Goal: Task Accomplishment & Management: Manage account settings

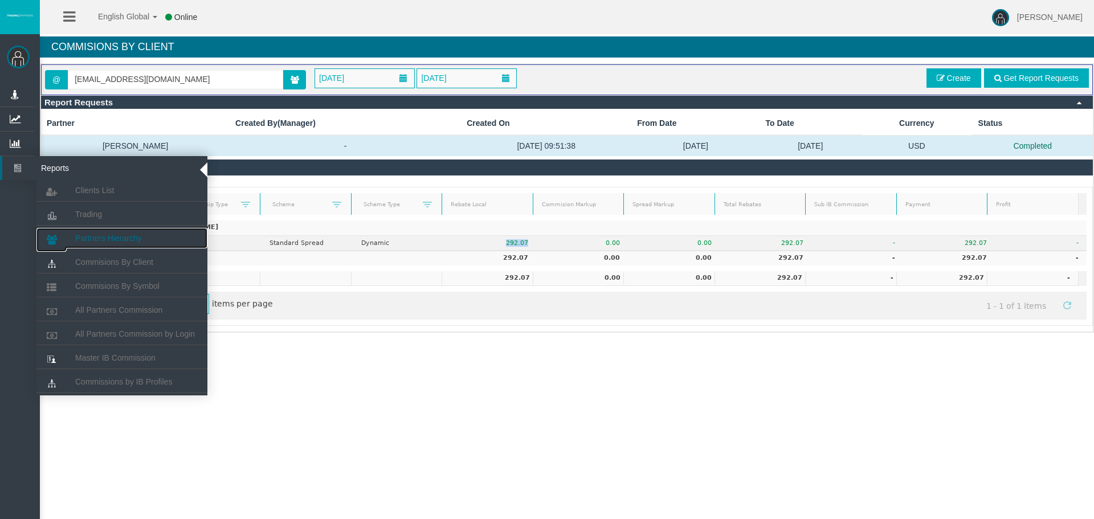
click at [97, 234] on span "Partners Hierarchy" at bounding box center [108, 238] width 67 height 9
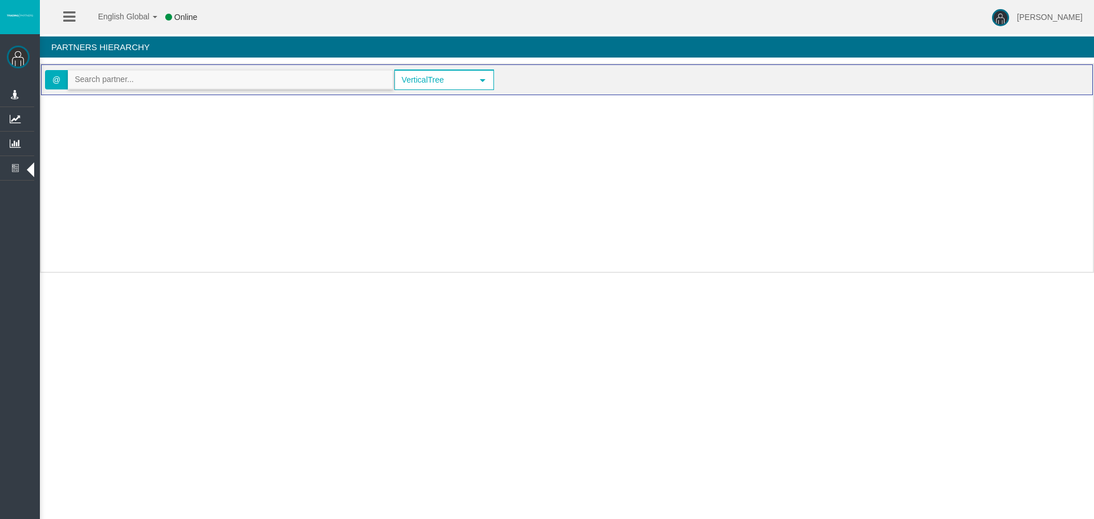
click at [124, 79] on input "text" at bounding box center [230, 80] width 324 height 18
paste input "IBy4nqt"
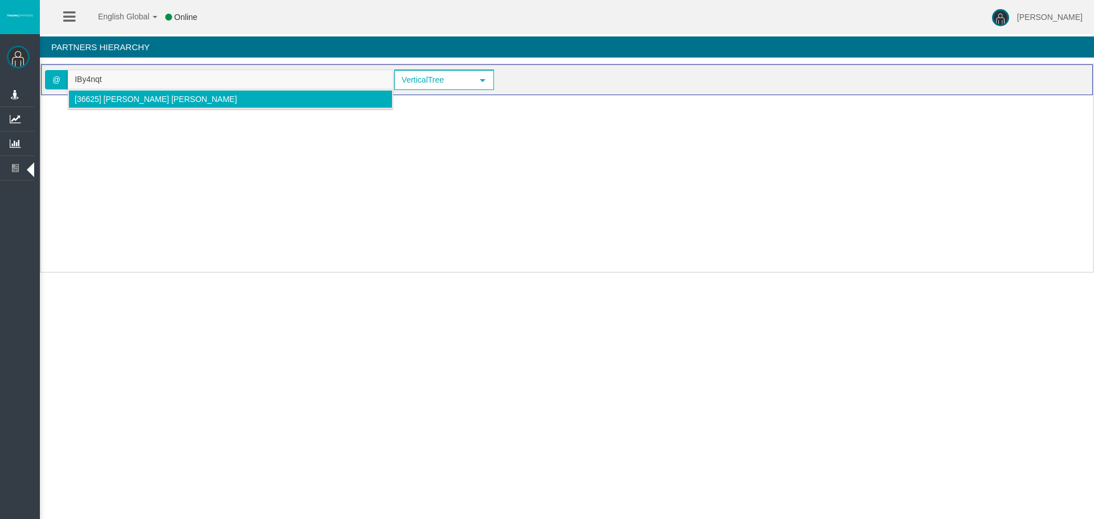
click at [131, 96] on span "[36625] [PERSON_NAME] [PERSON_NAME]" at bounding box center [156, 99] width 162 height 9
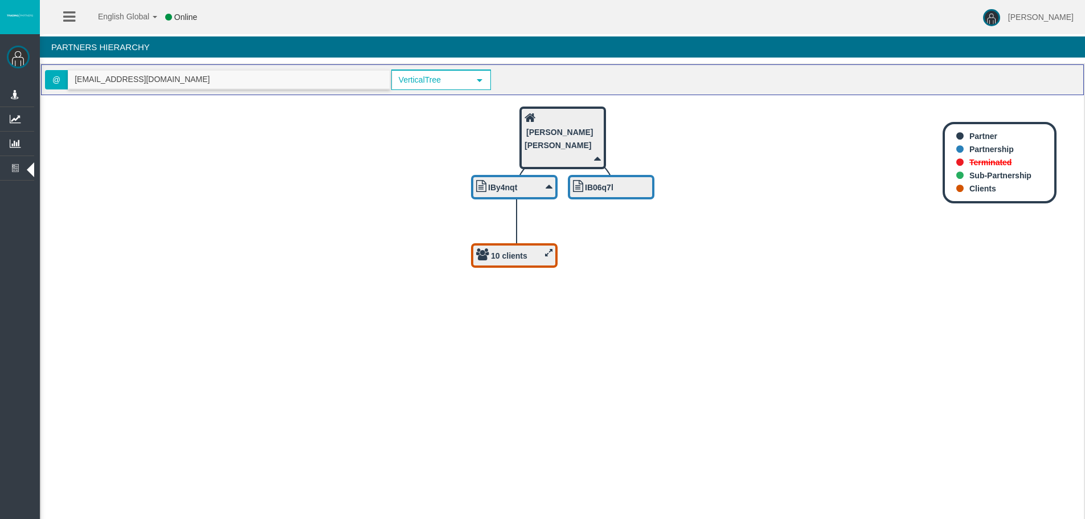
type input "[EMAIL_ADDRESS][DOMAIN_NAME]"
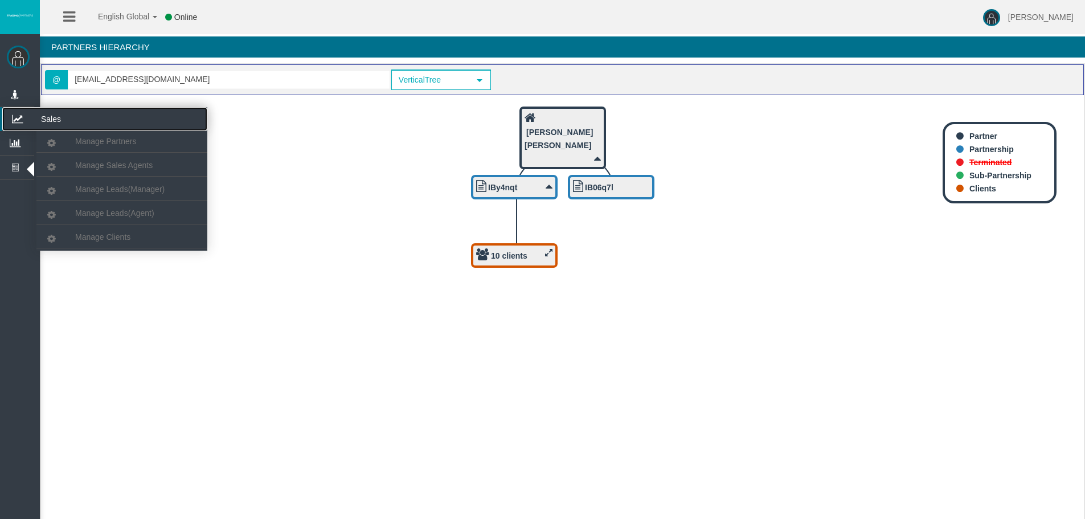
click at [23, 117] on icon at bounding box center [17, 119] width 30 height 24
click at [84, 144] on span "Manage Partners" at bounding box center [105, 141] width 61 height 9
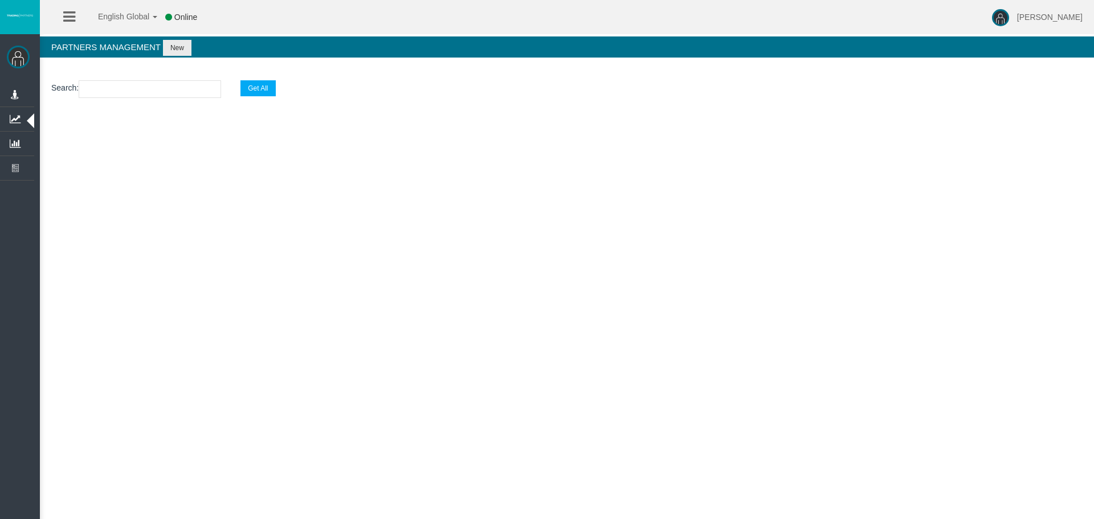
click at [92, 84] on input "text" at bounding box center [150, 89] width 142 height 18
paste input "IBy4nqt"
type input "IBy4nqt"
select select "25"
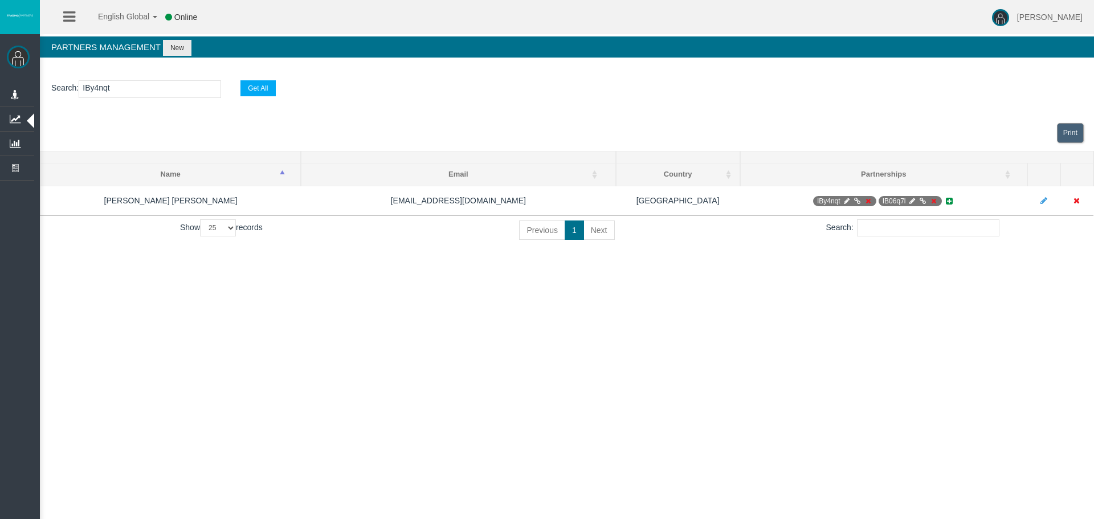
type input "IBy4nqt"
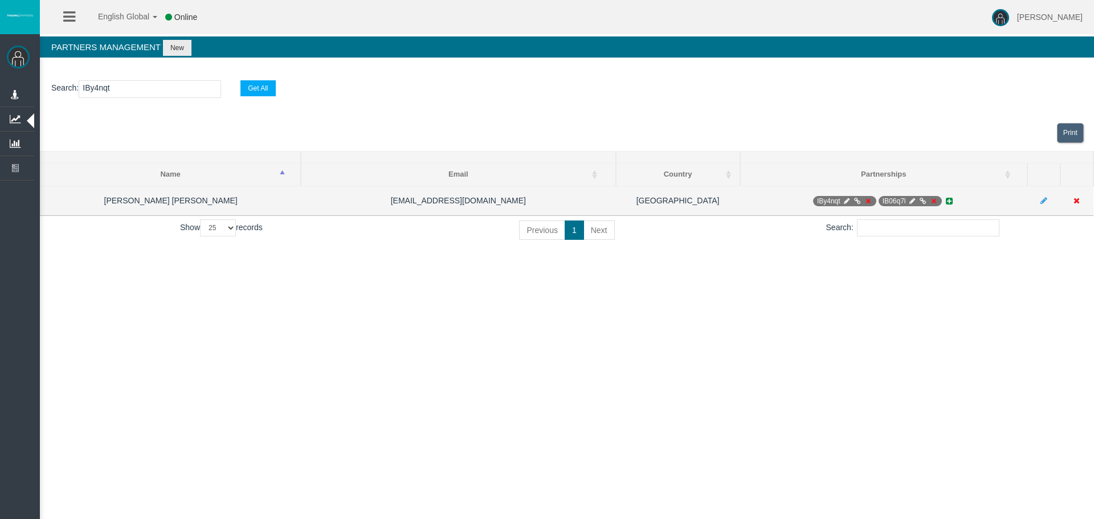
click at [866, 202] on icon at bounding box center [867, 201] width 9 height 7
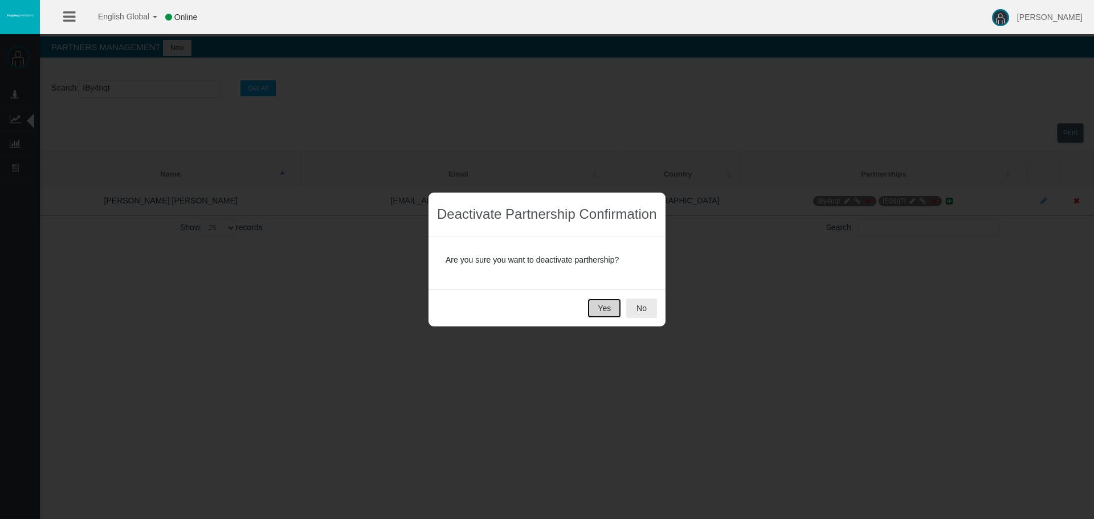
click at [614, 308] on button "Yes" at bounding box center [604, 308] width 34 height 19
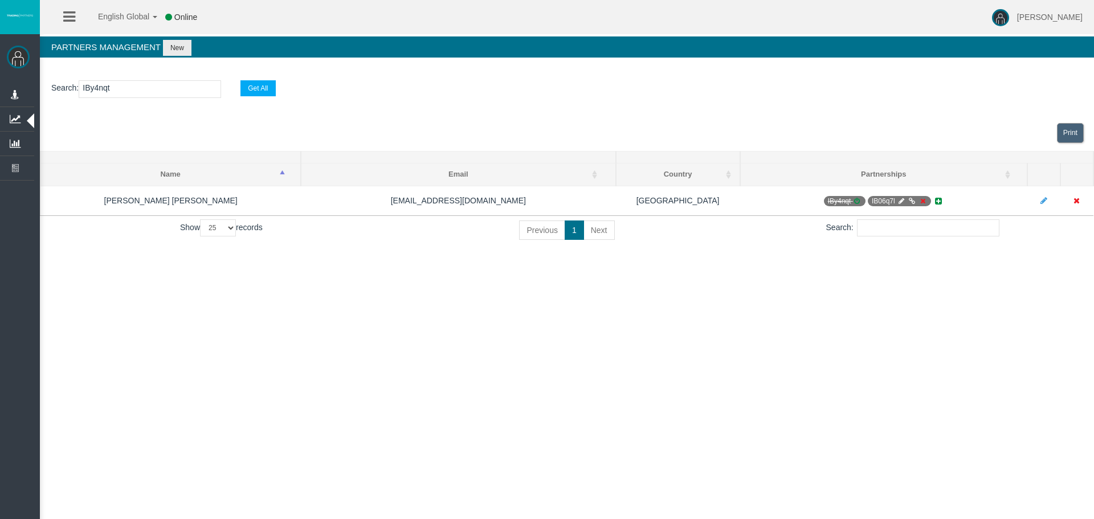
click at [446, 103] on section "Search : IBy4nqt Get All" at bounding box center [567, 92] width 1054 height 46
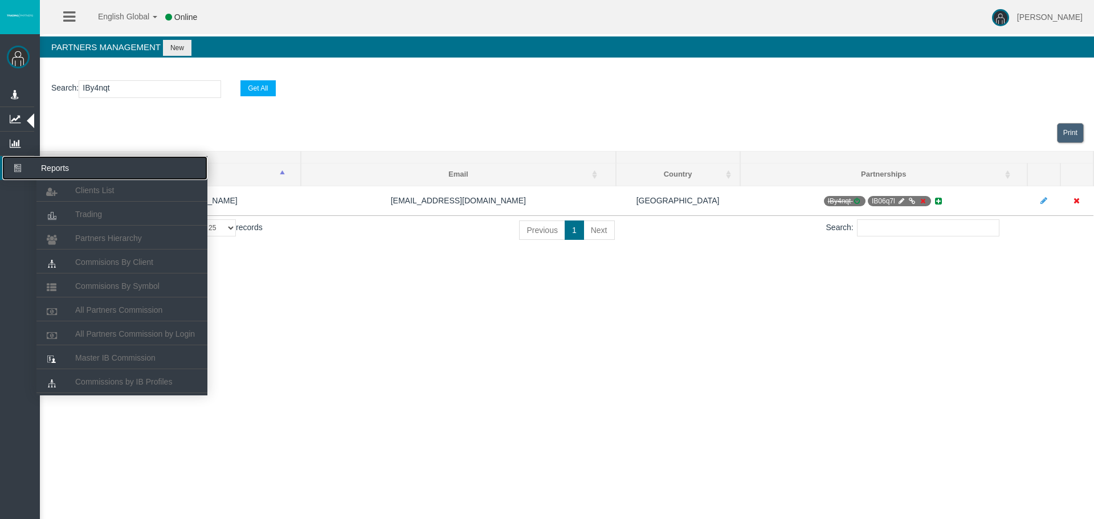
click at [21, 168] on icon at bounding box center [17, 168] width 30 height 24
click at [107, 234] on span "Partners Hierarchy" at bounding box center [108, 238] width 67 height 9
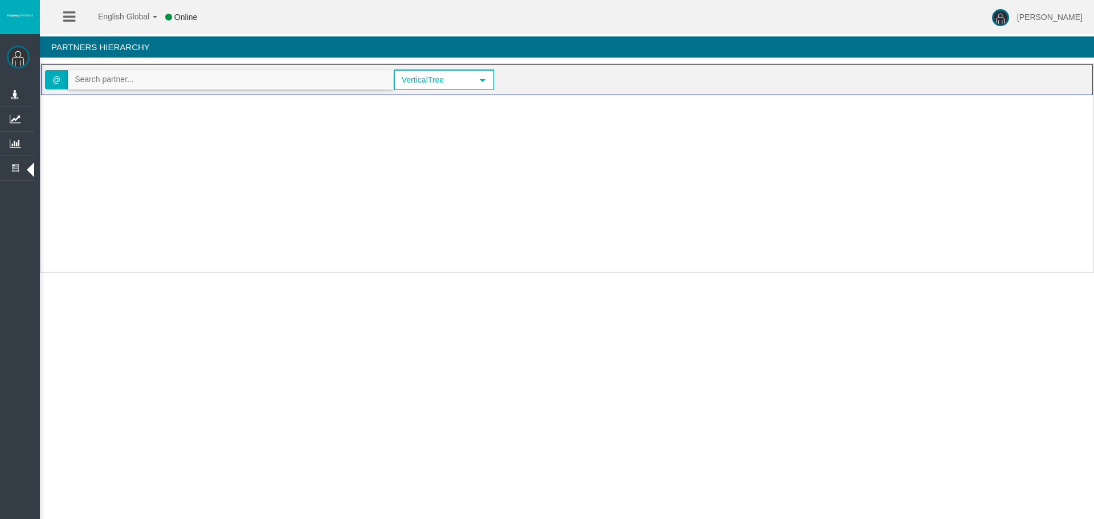
click at [109, 82] on input "text" at bounding box center [230, 80] width 324 height 18
paste input "IBy4nqt"
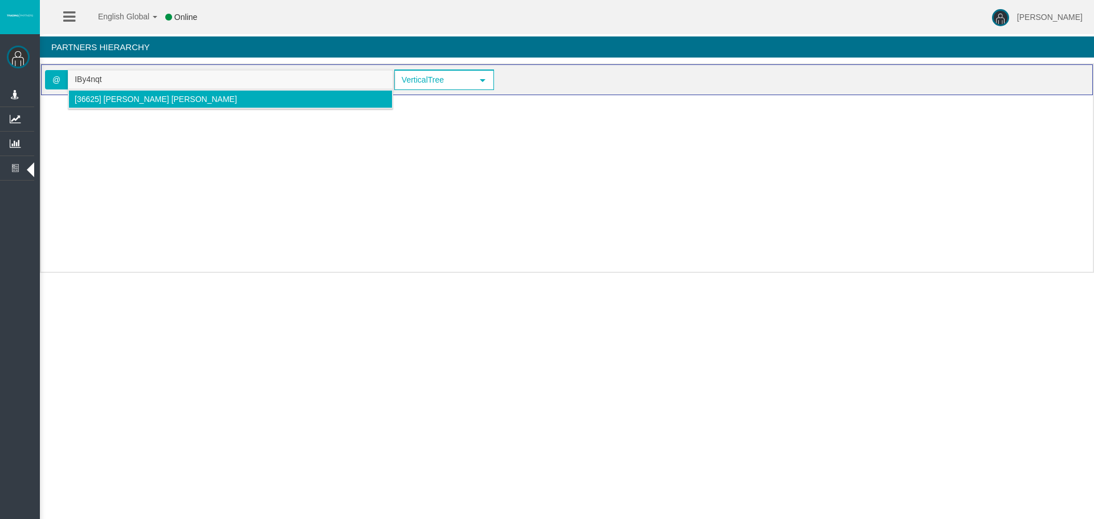
click at [107, 96] on span "[36625] [PERSON_NAME] [PERSON_NAME]" at bounding box center [156, 99] width 162 height 9
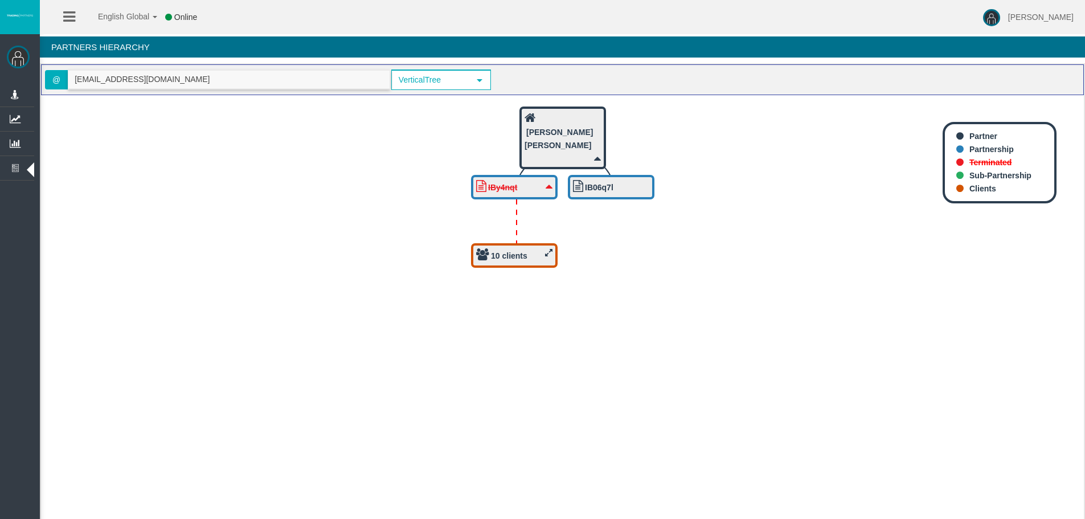
type input "[EMAIL_ADDRESS][DOMAIN_NAME]"
click at [509, 254] on b "10 clients" at bounding box center [509, 255] width 36 height 9
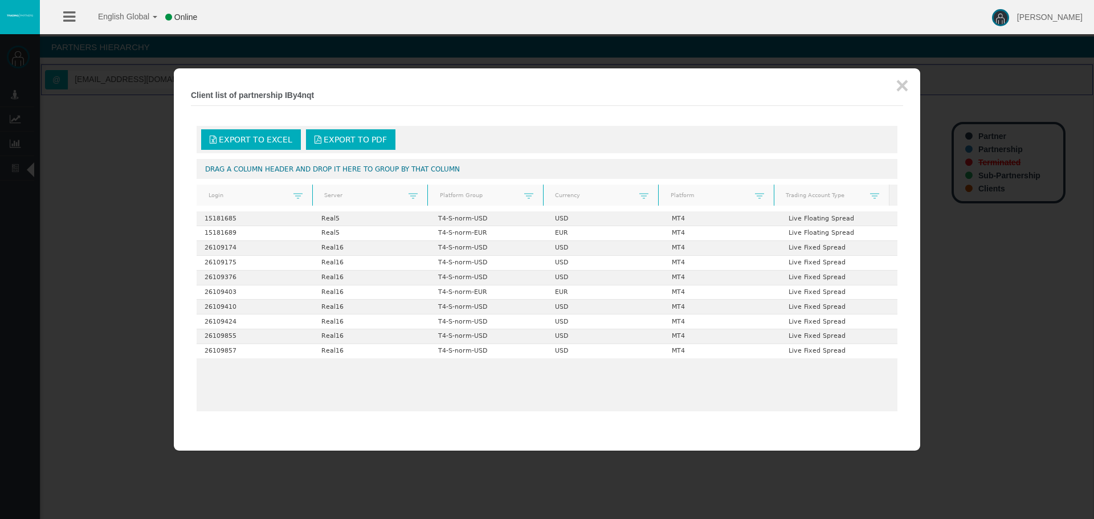
click at [241, 127] on div "Export to Excel Export to PDF" at bounding box center [547, 139] width 701 height 27
click at [237, 140] on span "Export to Excel" at bounding box center [255, 139] width 73 height 9
click at [900, 88] on button "×" at bounding box center [902, 85] width 13 height 23
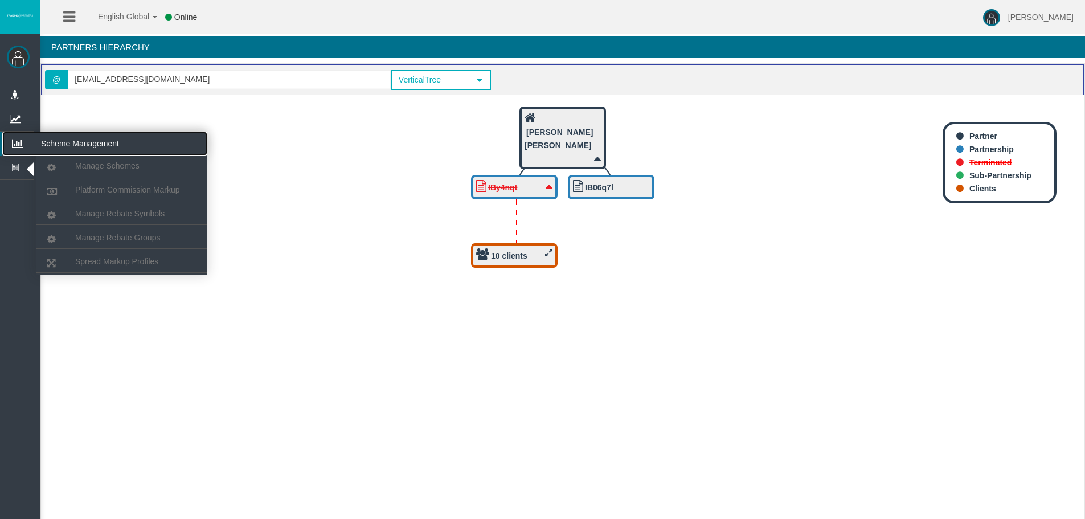
click at [23, 140] on icon at bounding box center [17, 144] width 30 height 24
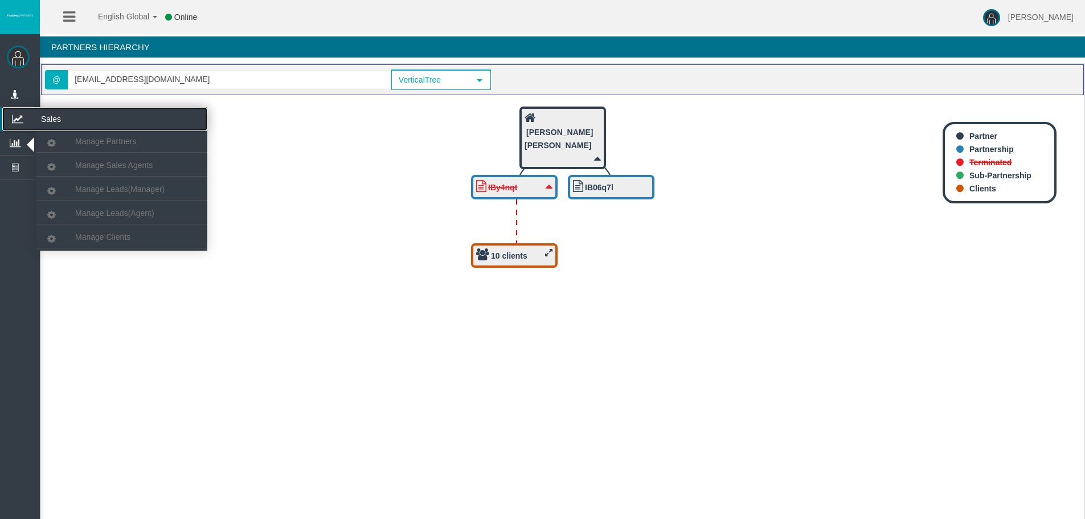
click at [24, 115] on icon at bounding box center [17, 119] width 30 height 24
click at [108, 234] on span "Manage Clients" at bounding box center [102, 236] width 55 height 9
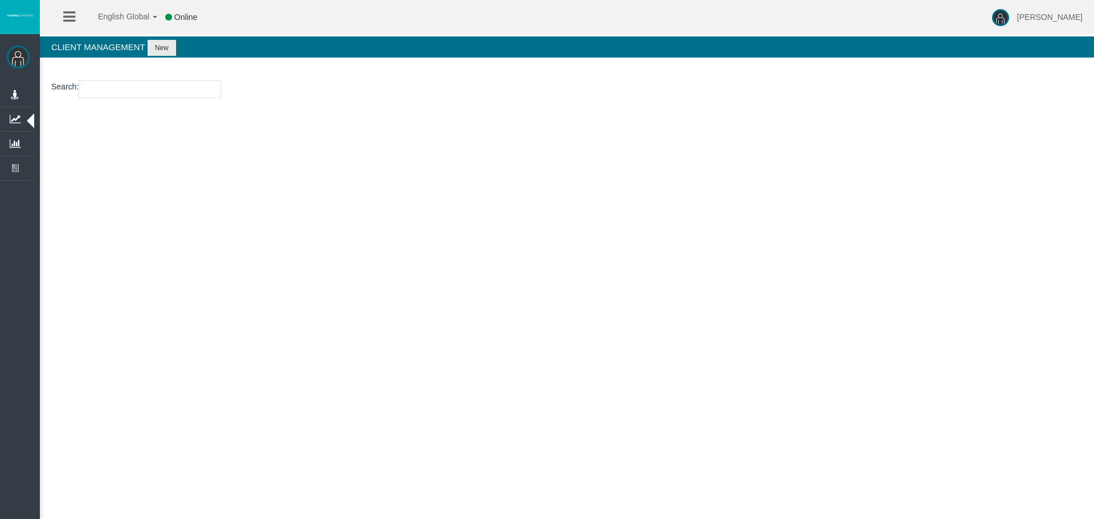
drag, startPoint x: 108, startPoint y: 99, endPoint x: 107, endPoint y: 92, distance: 6.9
click at [107, 99] on section "Search :" at bounding box center [567, 92] width 1054 height 46
click at [107, 92] on input "number" at bounding box center [150, 89] width 142 height 18
paste input "15181685"
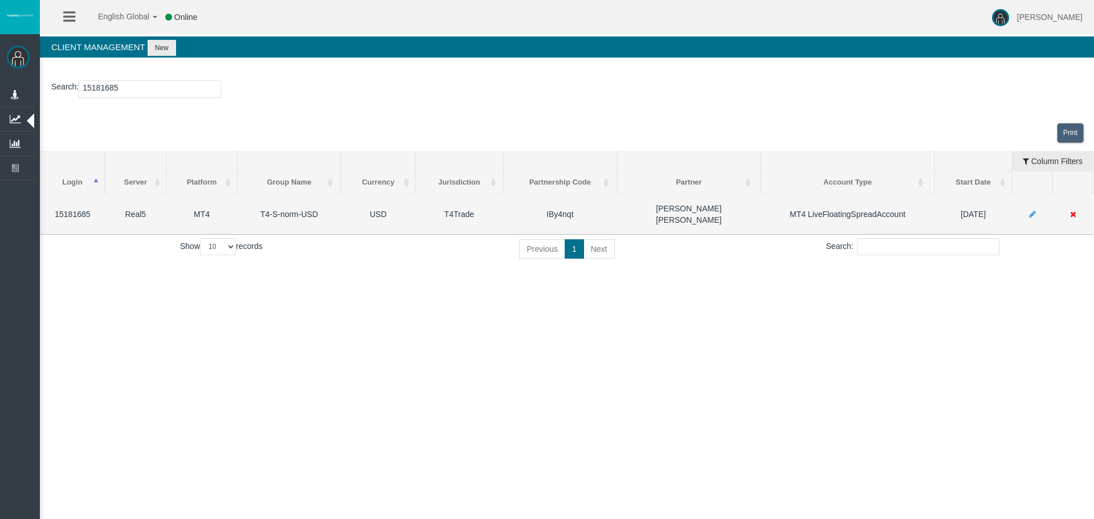
click at [1072, 210] on icon at bounding box center [1073, 214] width 6 height 8
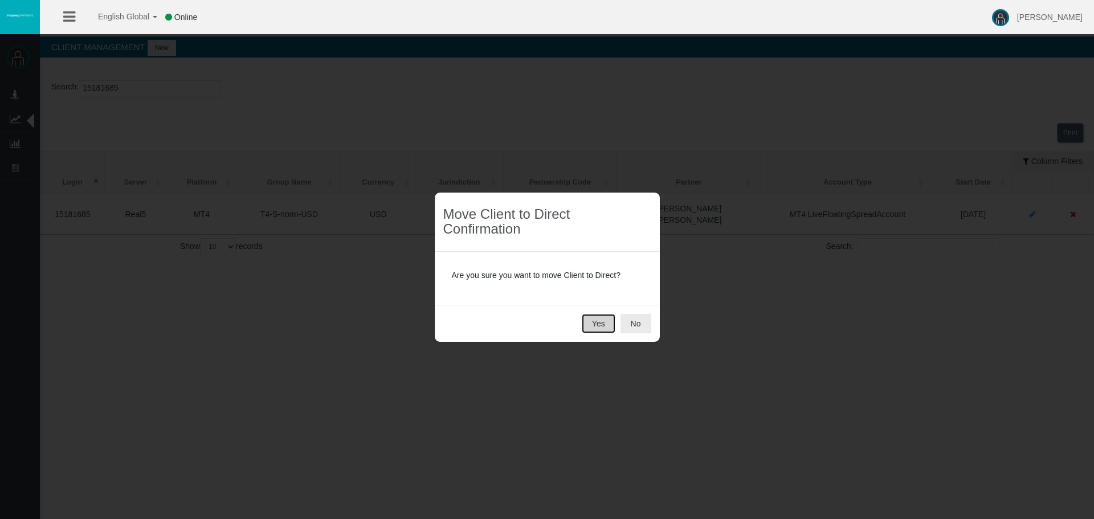
click at [604, 320] on button "Yes" at bounding box center [599, 323] width 34 height 19
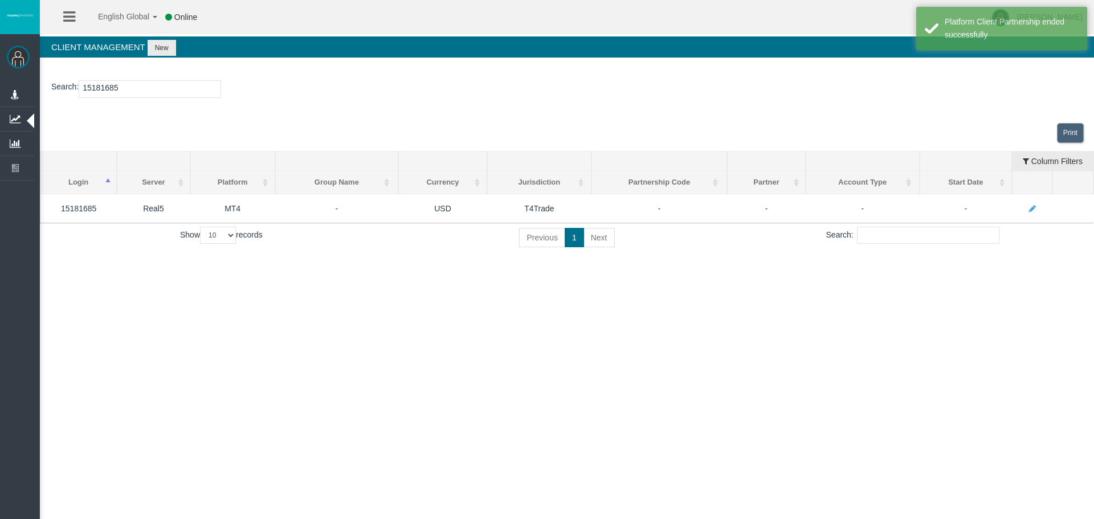
click at [101, 90] on input "15181685" at bounding box center [150, 89] width 142 height 18
paste input "9"
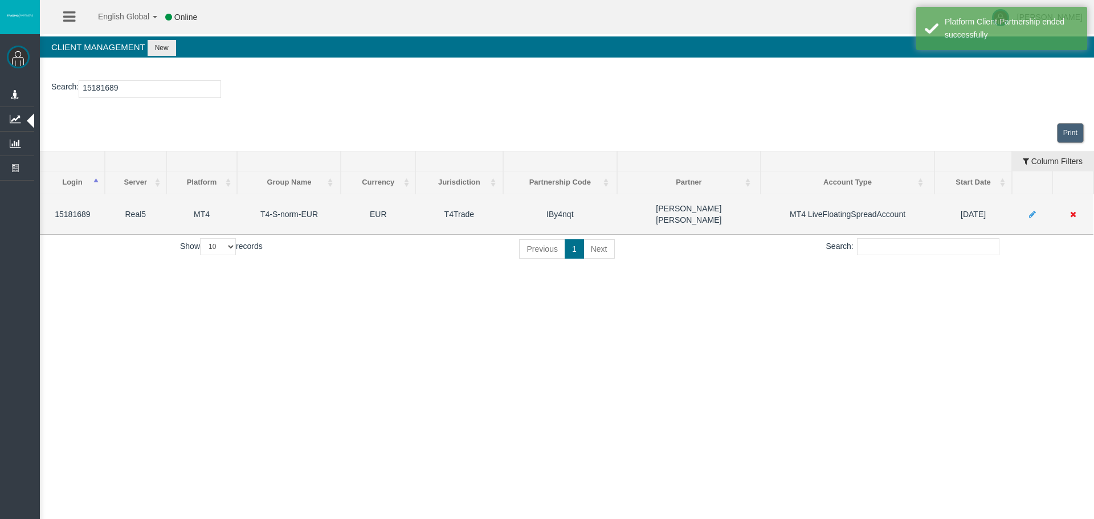
click at [1073, 210] on icon at bounding box center [1073, 214] width 6 height 8
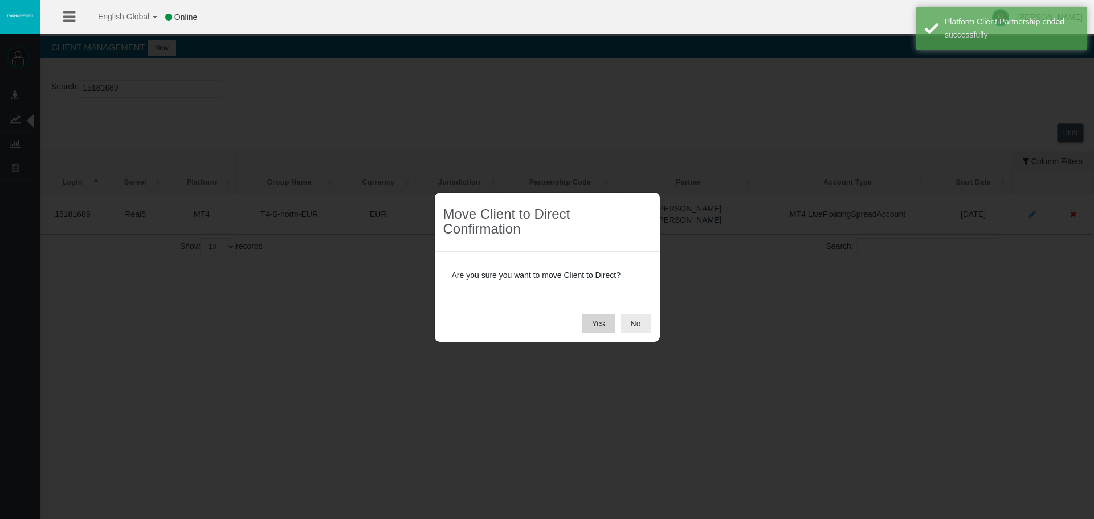
click at [598, 326] on button "Yes" at bounding box center [599, 323] width 34 height 19
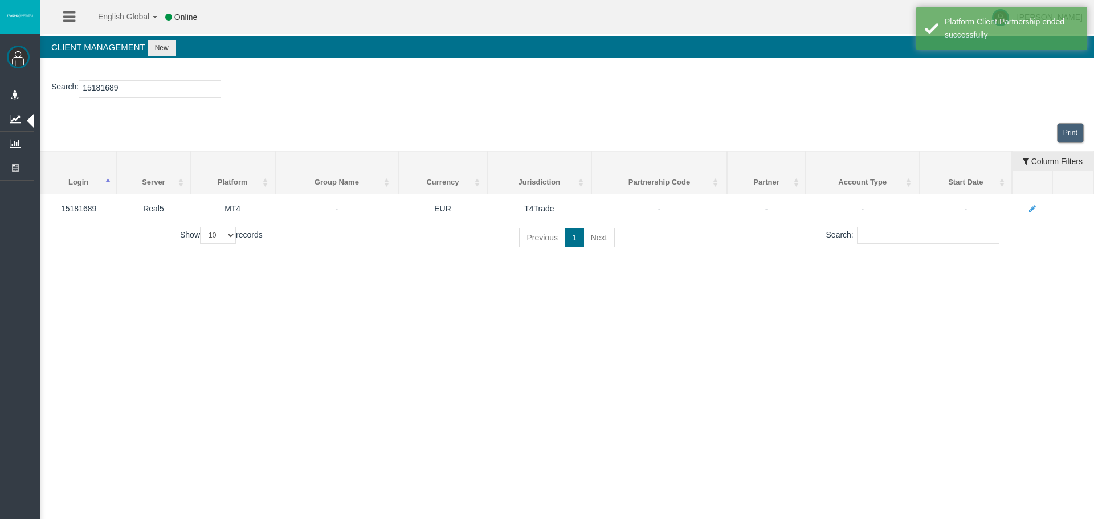
click at [114, 87] on input "15181689" at bounding box center [150, 89] width 142 height 18
paste input "26109174"
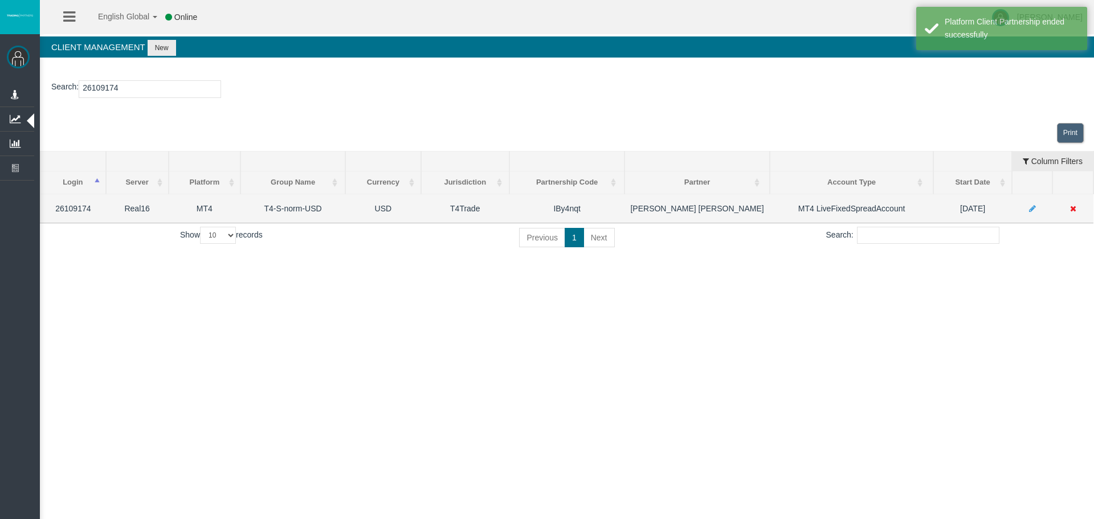
click at [1081, 209] on td at bounding box center [1072, 208] width 41 height 29
click at [1072, 206] on icon at bounding box center [1073, 209] width 6 height 8
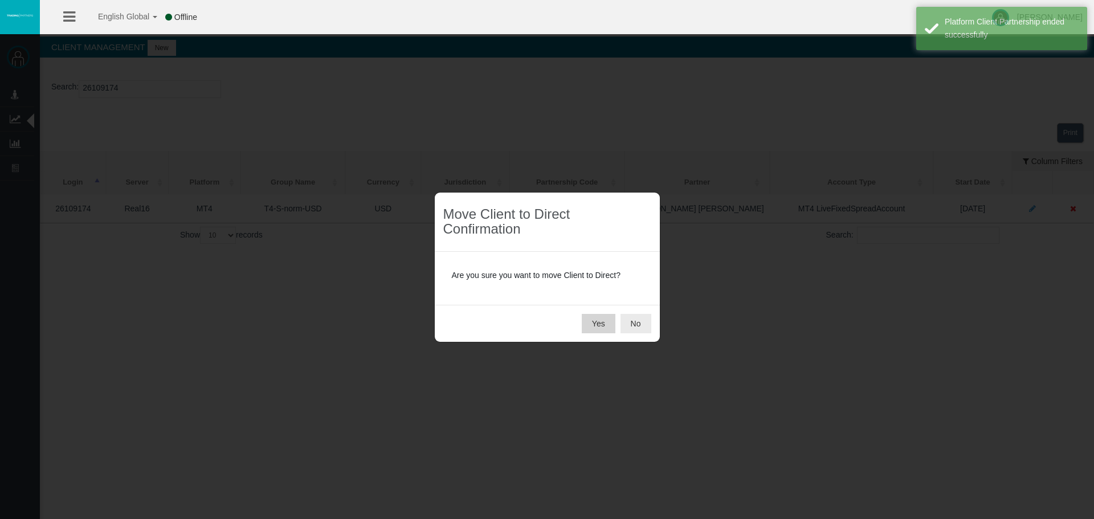
click at [594, 324] on button "Yes" at bounding box center [599, 323] width 34 height 19
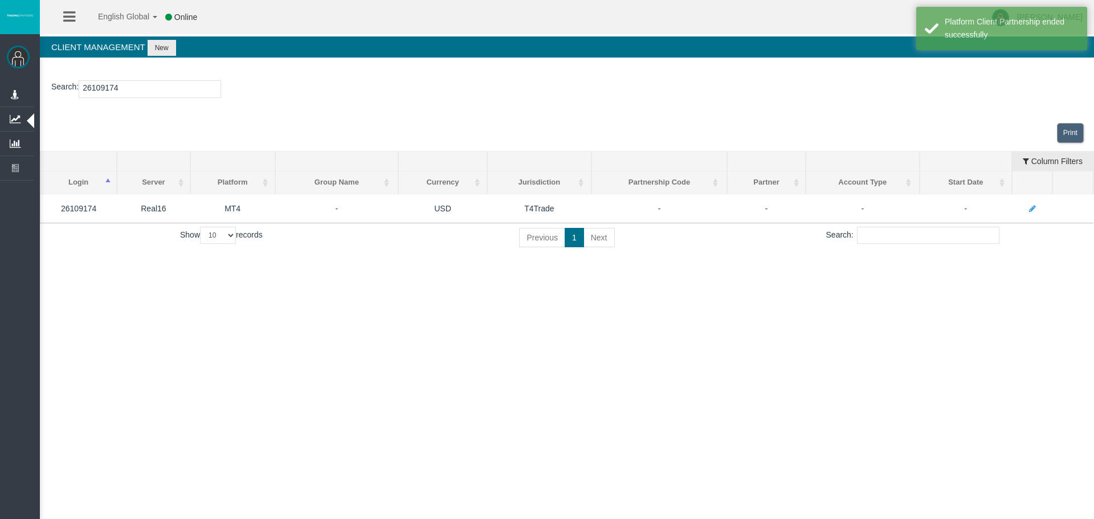
click at [116, 85] on input "26109174" at bounding box center [150, 89] width 142 height 18
click at [115, 85] on input "26109174" at bounding box center [150, 89] width 142 height 18
paste input "5"
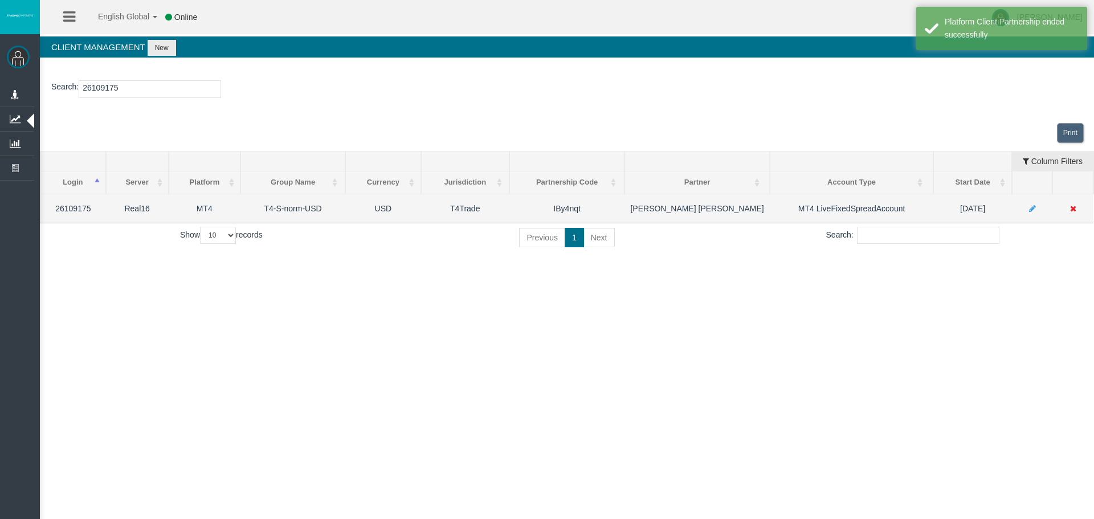
click at [1075, 210] on icon at bounding box center [1073, 209] width 6 height 8
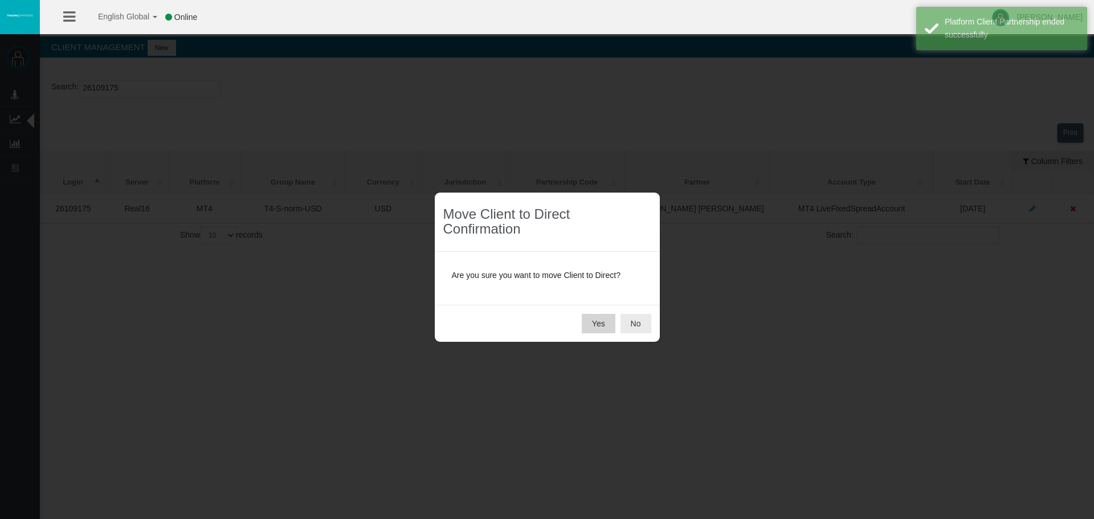
drag, startPoint x: 599, startPoint y: 322, endPoint x: 533, endPoint y: 312, distance: 66.3
click at [598, 322] on button "Yes" at bounding box center [599, 323] width 34 height 19
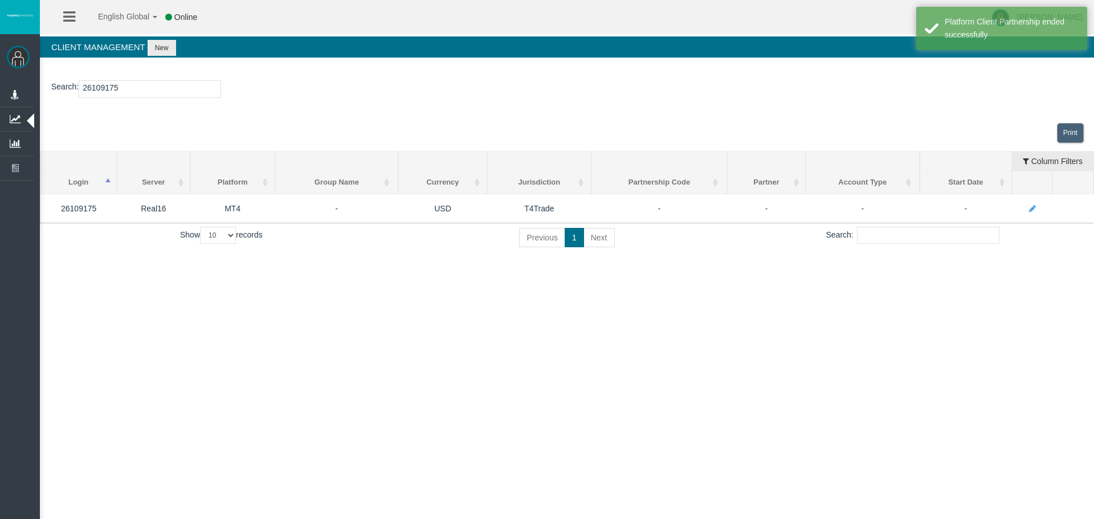
click at [94, 89] on input "26109175" at bounding box center [150, 89] width 142 height 18
paste input "376"
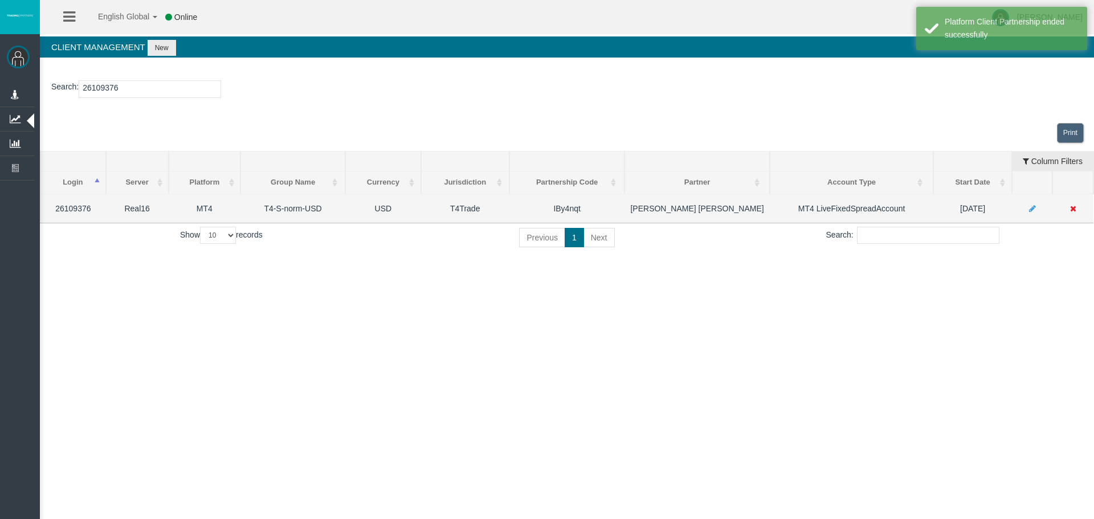
click at [1071, 209] on icon at bounding box center [1073, 209] width 6 height 8
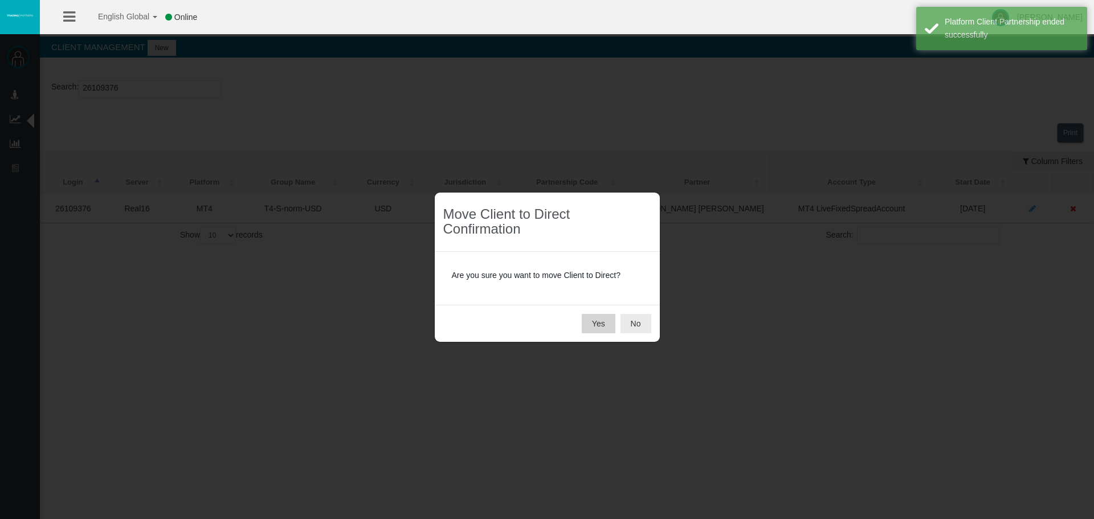
click at [607, 326] on button "Yes" at bounding box center [599, 323] width 34 height 19
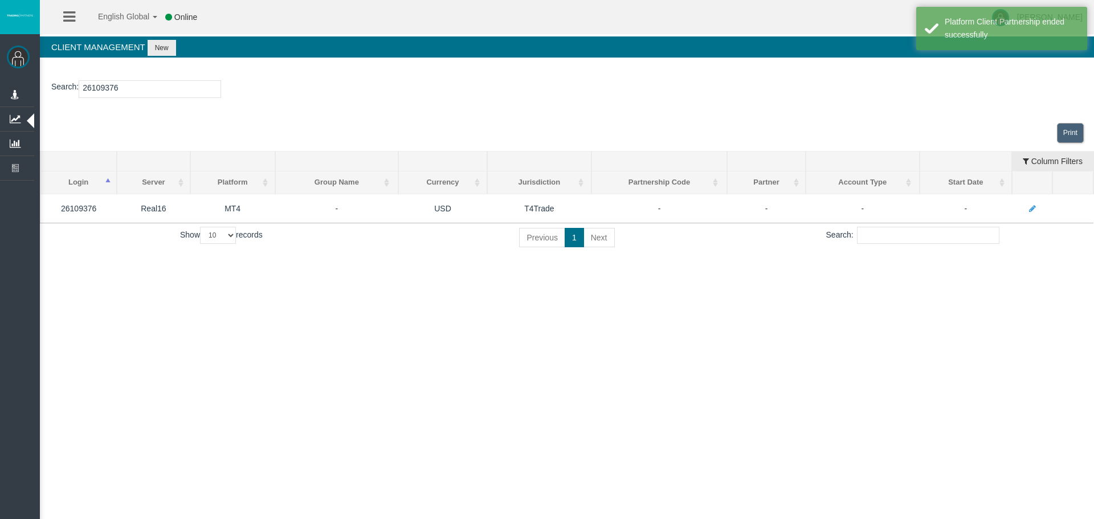
click at [105, 86] on input "26109376" at bounding box center [150, 89] width 142 height 18
click at [104, 86] on input "26109376" at bounding box center [150, 89] width 142 height 18
paste input "403"
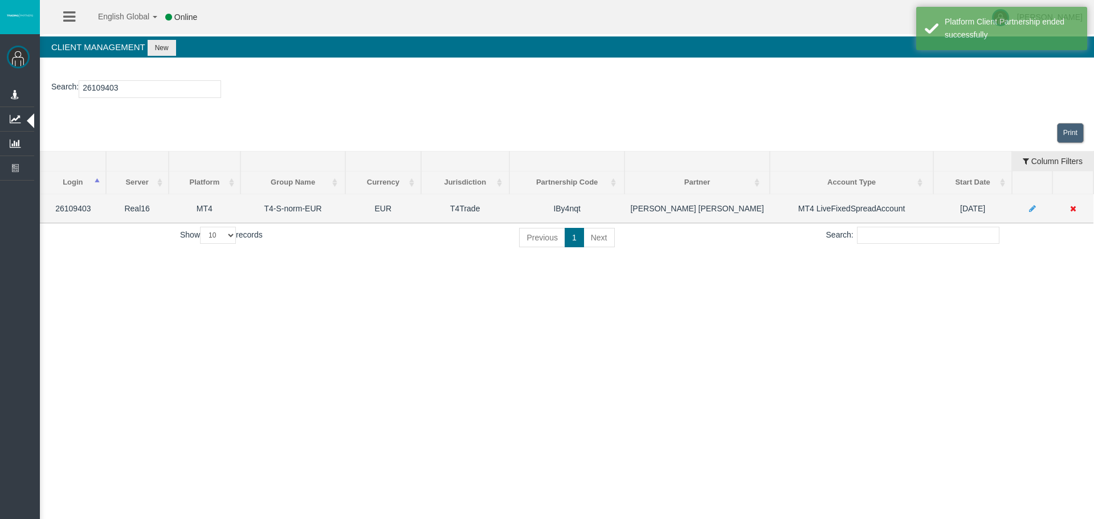
click at [1071, 210] on icon at bounding box center [1073, 209] width 6 height 8
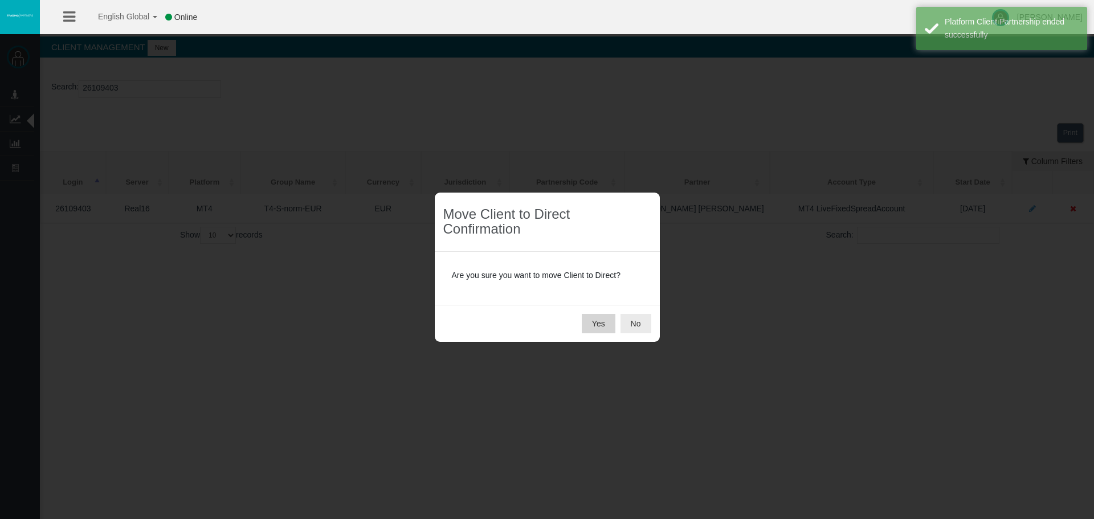
click at [604, 326] on button "Yes" at bounding box center [599, 323] width 34 height 19
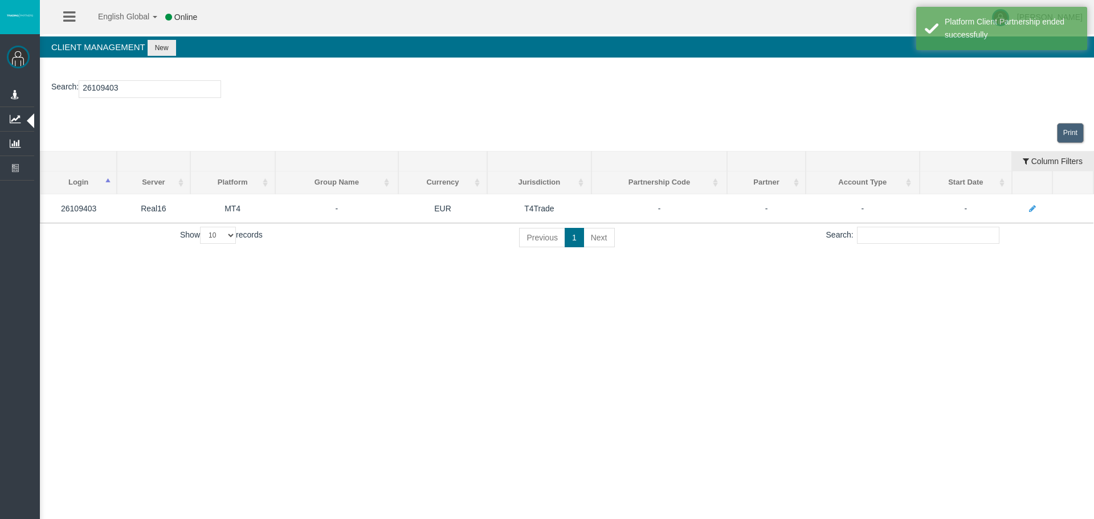
click at [105, 92] on input "26109403" at bounding box center [150, 89] width 142 height 18
click at [105, 91] on input "26109403" at bounding box center [150, 89] width 142 height 18
paste input "10"
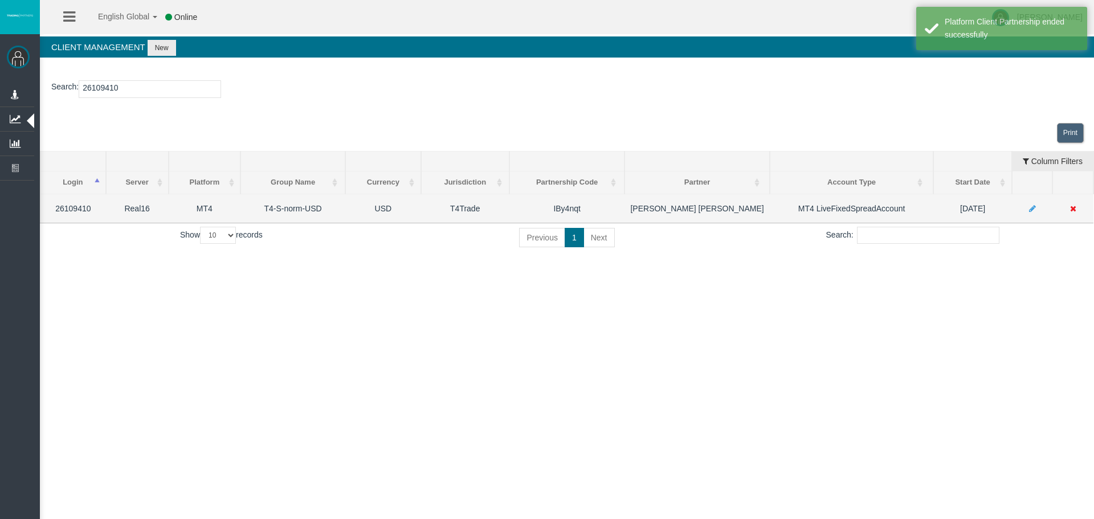
click at [1072, 206] on icon at bounding box center [1073, 209] width 6 height 8
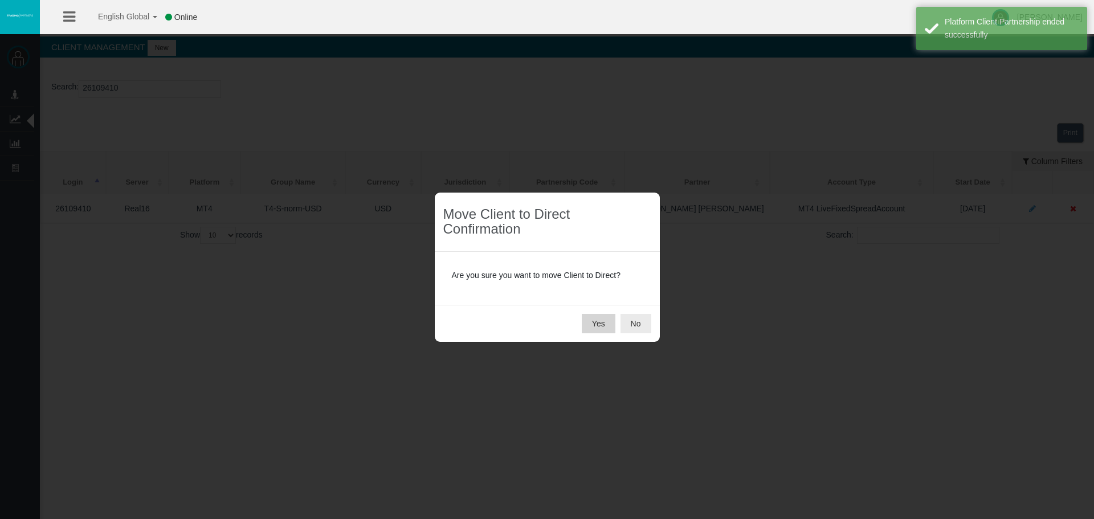
click at [608, 321] on button "Yes" at bounding box center [599, 323] width 34 height 19
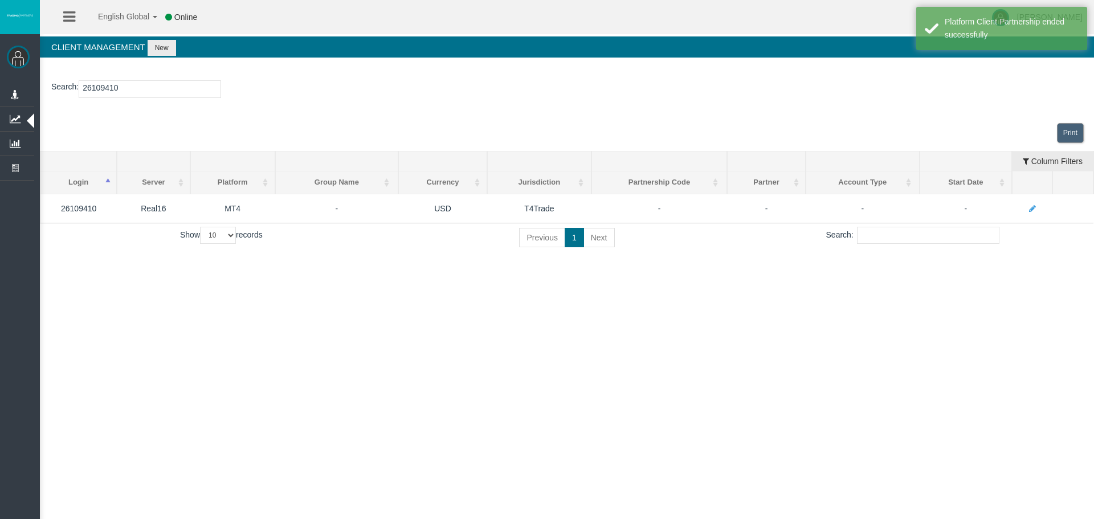
click at [107, 92] on input "26109410" at bounding box center [150, 89] width 142 height 18
paste input "24"
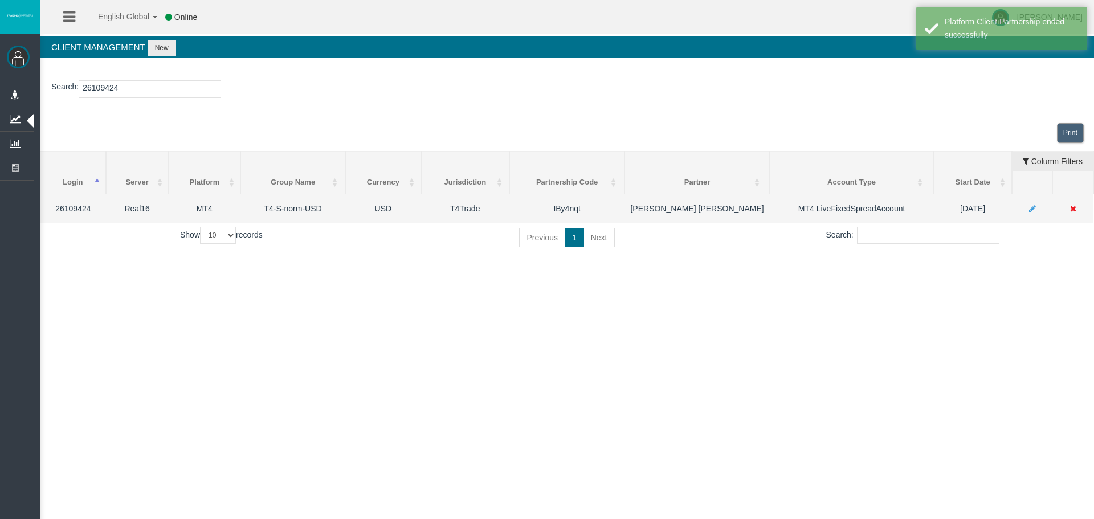
click at [1075, 210] on icon at bounding box center [1073, 209] width 6 height 8
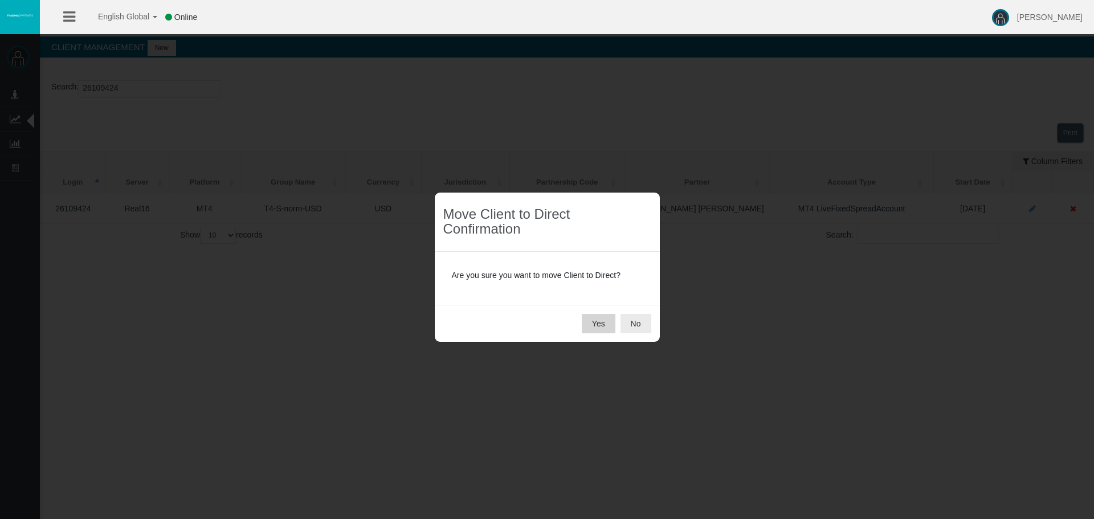
click at [597, 322] on button "Yes" at bounding box center [599, 323] width 34 height 19
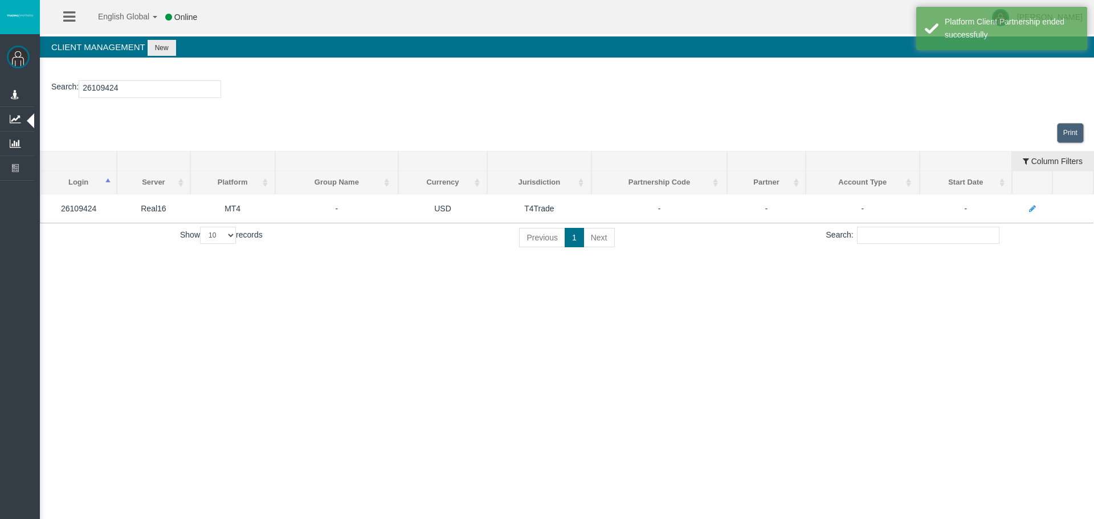
click at [97, 85] on input "26109424" at bounding box center [150, 89] width 142 height 18
paste input "855"
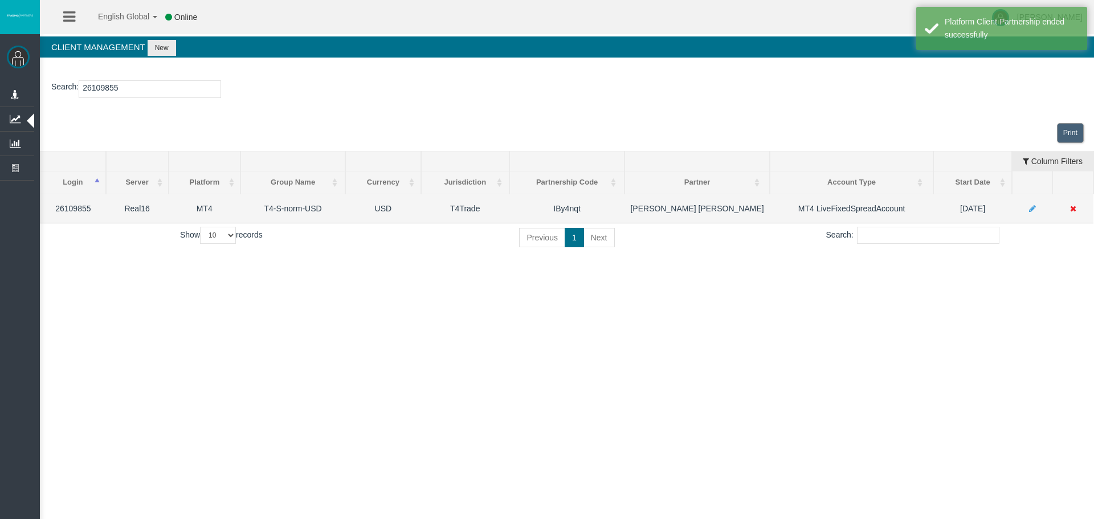
click at [1071, 210] on icon at bounding box center [1073, 209] width 6 height 8
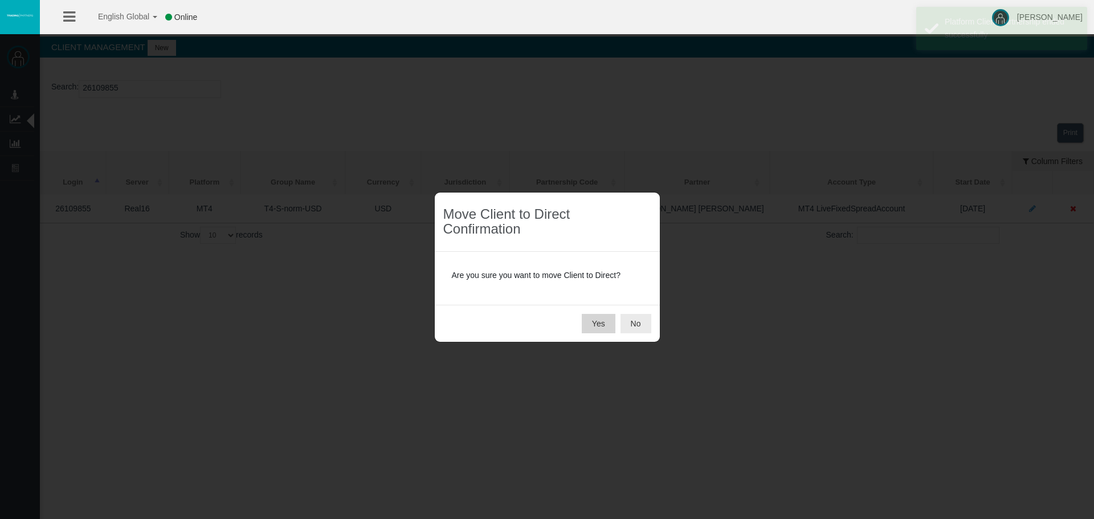
click at [593, 325] on button "Yes" at bounding box center [599, 323] width 34 height 19
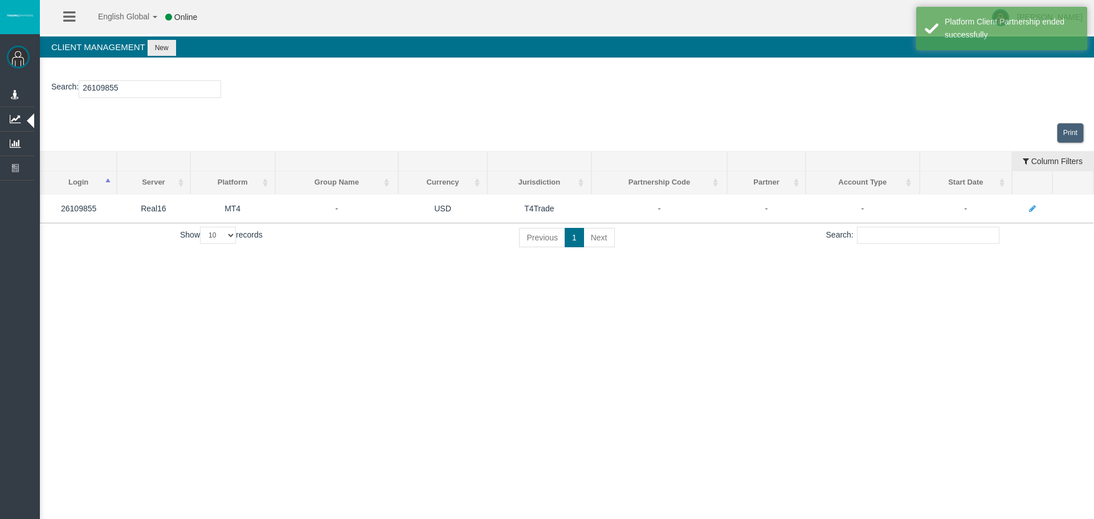
click at [115, 91] on input "26109855" at bounding box center [150, 89] width 142 height 18
paste input "7"
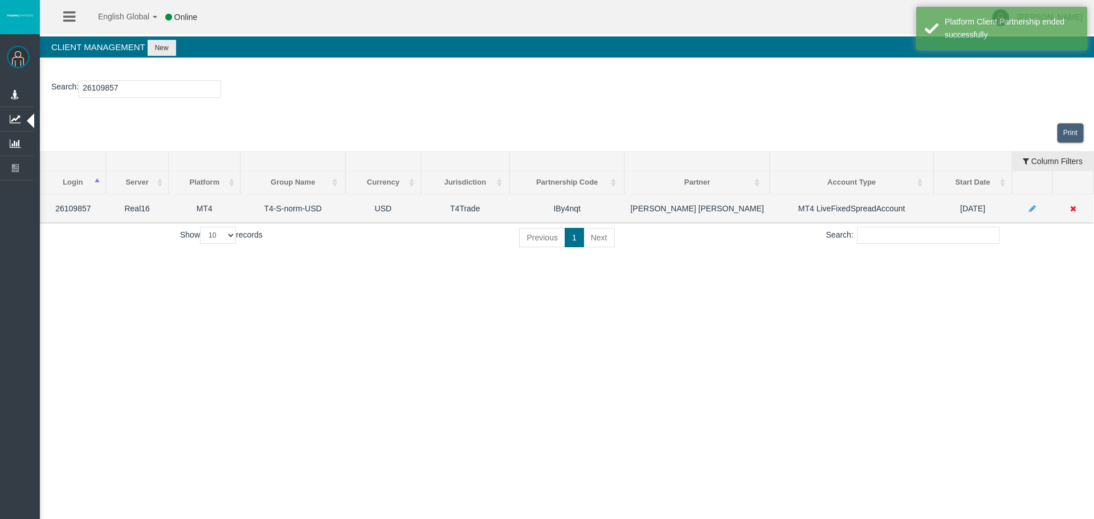
type input "26109857"
click at [1074, 210] on icon at bounding box center [1073, 209] width 6 height 8
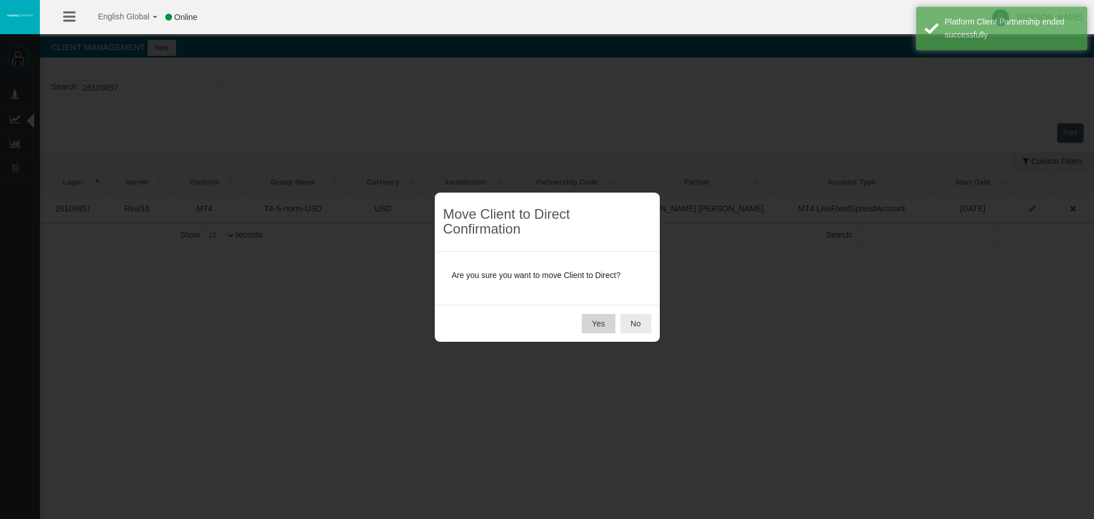
click at [612, 318] on button "Yes" at bounding box center [599, 323] width 34 height 19
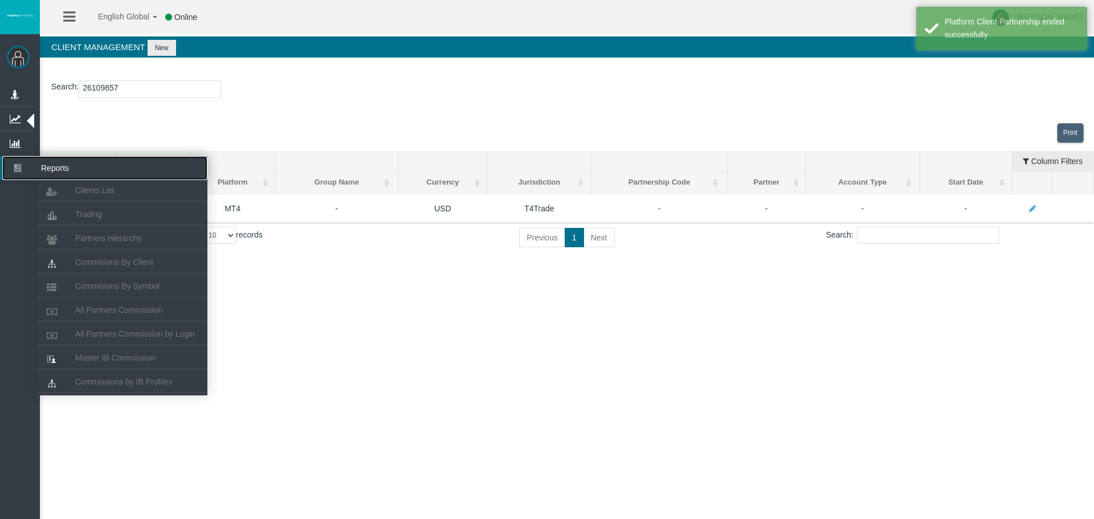
click at [24, 171] on icon at bounding box center [17, 168] width 30 height 24
click at [91, 230] on link "Partners Hierarchy" at bounding box center [121, 238] width 171 height 21
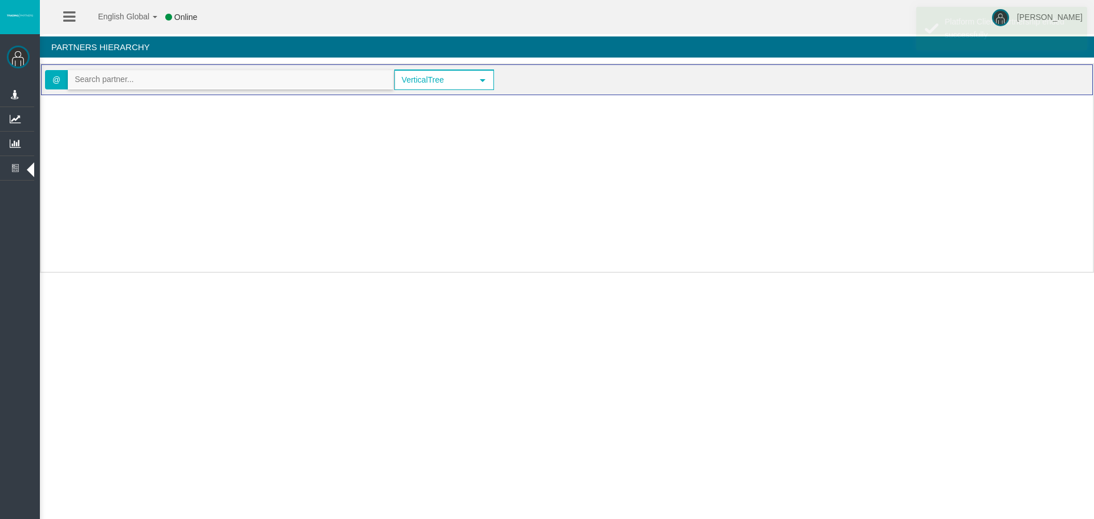
click at [105, 79] on input "text" at bounding box center [230, 80] width 324 height 18
paste input "IBy4nqt"
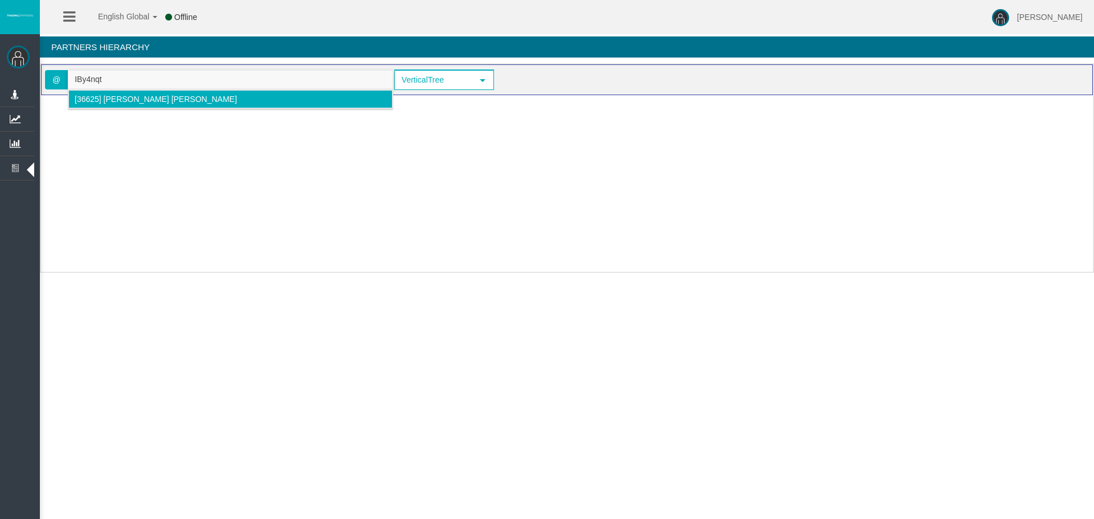
click at [103, 100] on span "[36625] [PERSON_NAME] [PERSON_NAME]" at bounding box center [156, 99] width 162 height 9
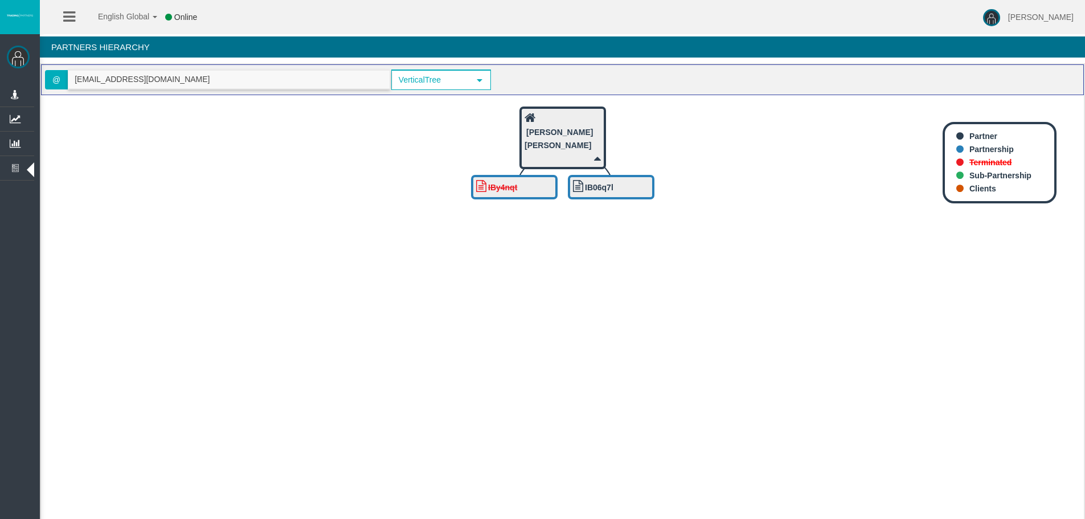
type input "[EMAIL_ADDRESS][DOMAIN_NAME]"
